Goal: Go to known website: Access a specific website the user already knows

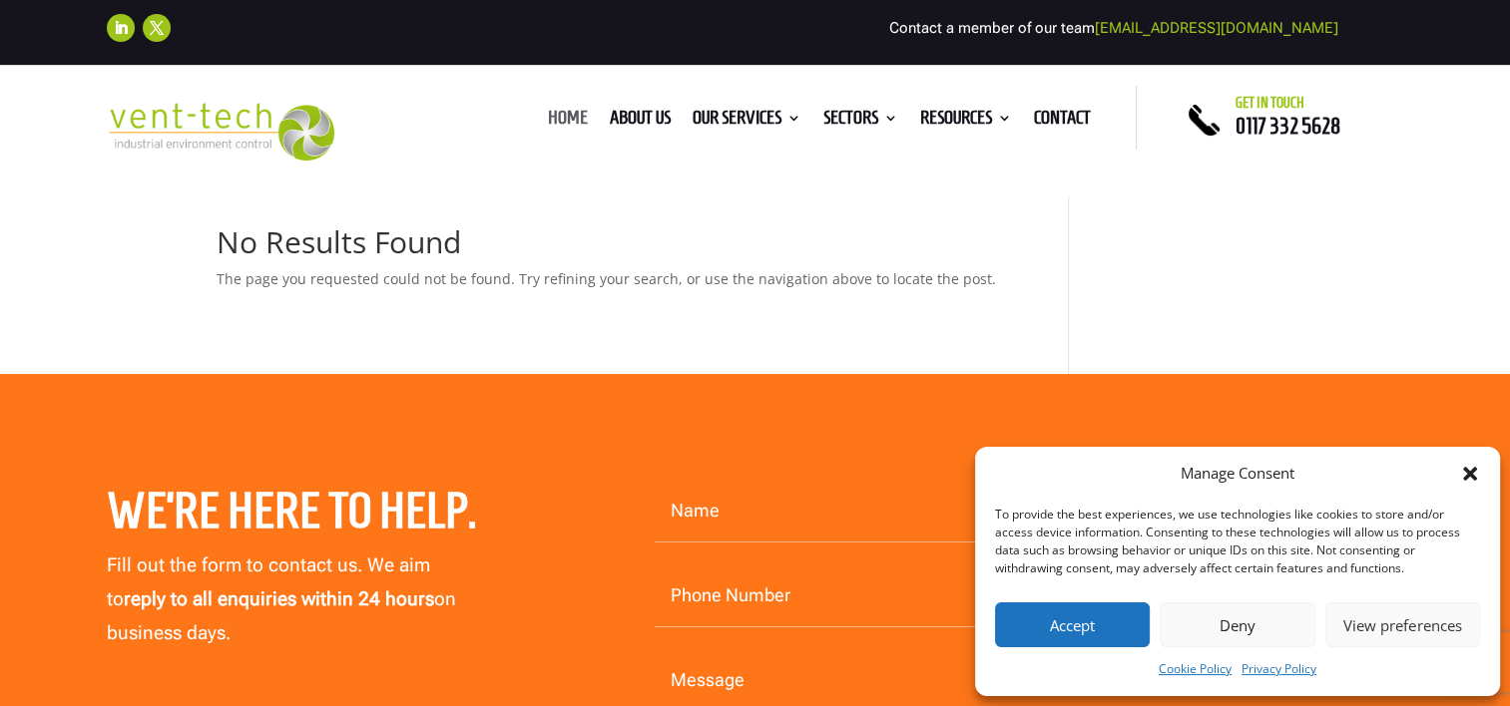
click at [563, 107] on ul "Home About us Our Services Consultancy Design Installation Commissioning Testin…" at bounding box center [819, 118] width 565 height 30
click at [1471, 473] on icon "Close dialog" at bounding box center [1470, 474] width 14 height 14
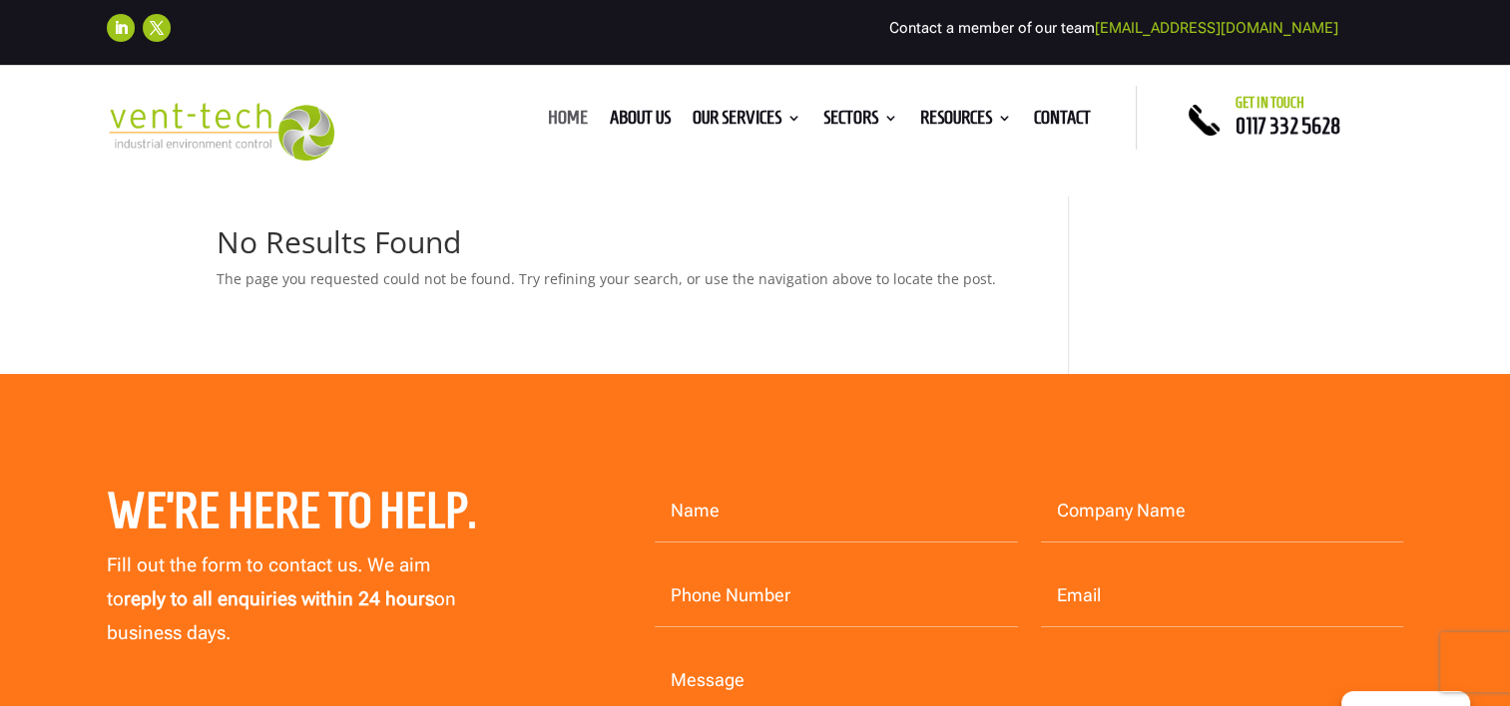
click at [559, 116] on link "Home" at bounding box center [568, 122] width 40 height 22
click at [558, 116] on link "Home" at bounding box center [568, 122] width 40 height 22
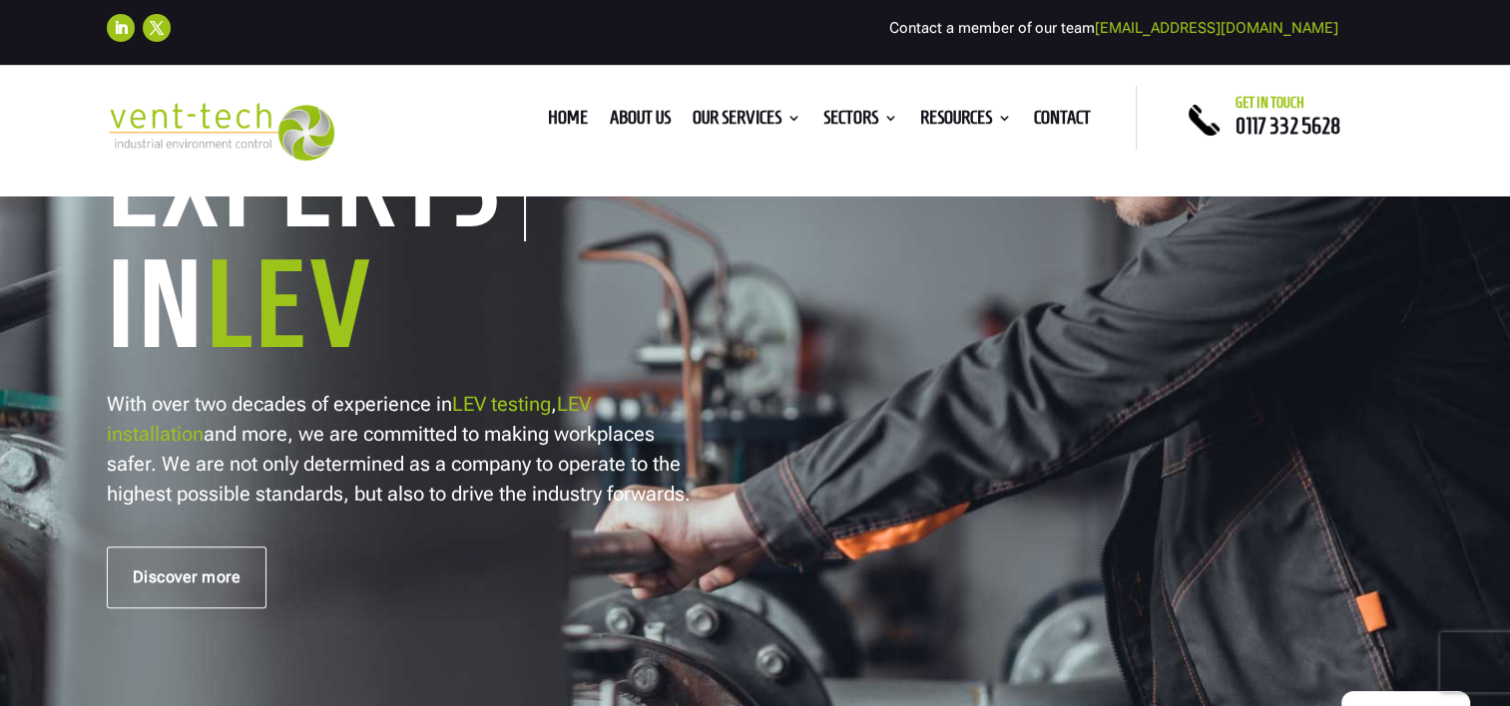
scroll to position [399, 0]
